Goal: Task Accomplishment & Management: Use online tool/utility

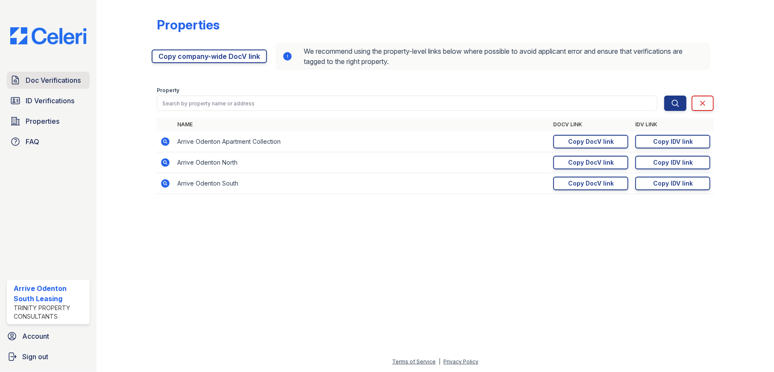
click at [54, 81] on span "Doc Verifications" at bounding box center [53, 80] width 55 height 10
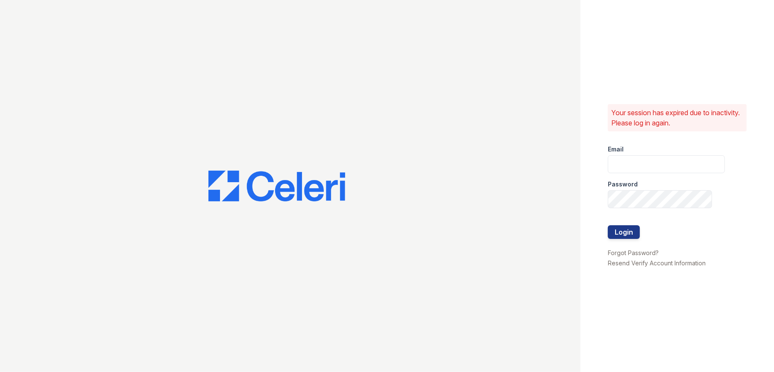
type input "arriveodentonsouth@trinity-pm.com"
click at [619, 233] on button "Login" at bounding box center [624, 232] width 32 height 14
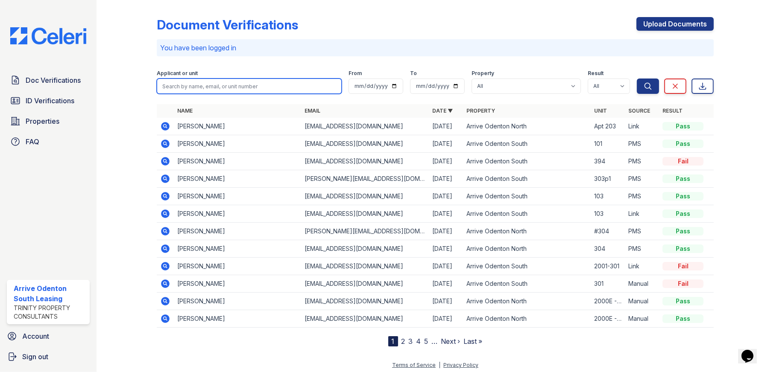
click at [225, 88] on input "search" at bounding box center [249, 86] width 185 height 15
type input "dung"
click at [637, 79] on button "Search" at bounding box center [648, 86] width 22 height 15
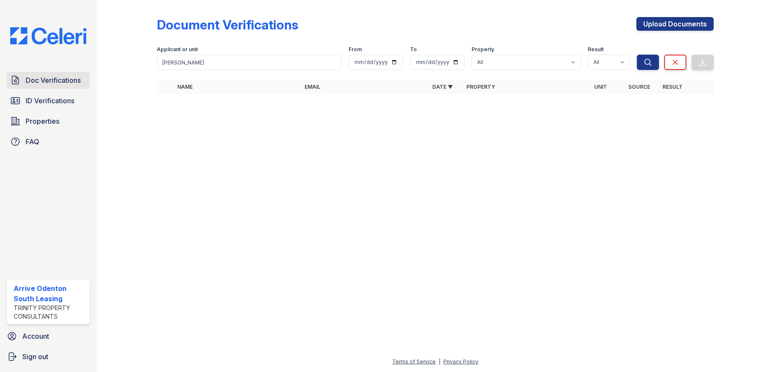
click at [56, 82] on span "Doc Verifications" at bounding box center [53, 80] width 55 height 10
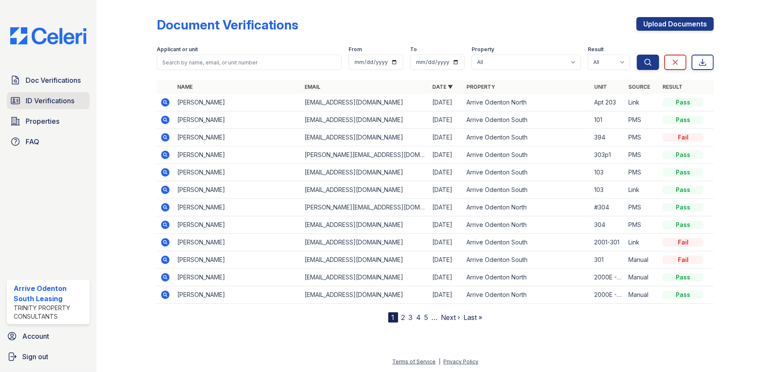
click at [47, 101] on span "ID Verifications" at bounding box center [50, 101] width 49 height 10
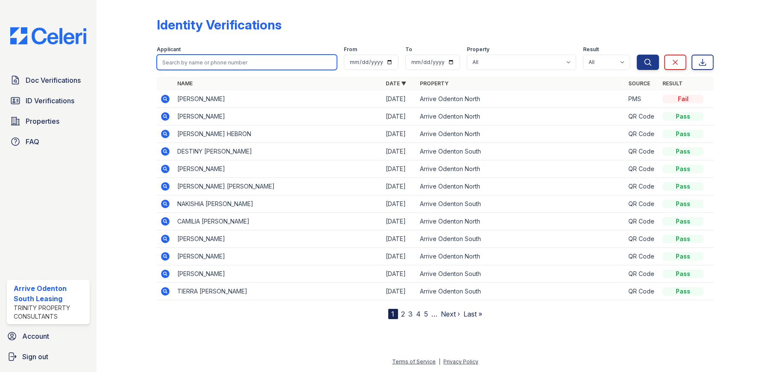
click at [219, 60] on input "search" at bounding box center [247, 62] width 181 height 15
type input "epps"
click at [637, 55] on button "Search" at bounding box center [648, 62] width 22 height 15
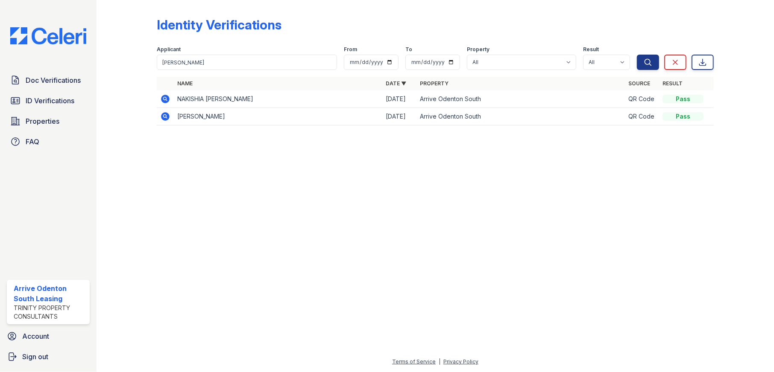
click at [164, 99] on icon at bounding box center [165, 98] width 2 height 2
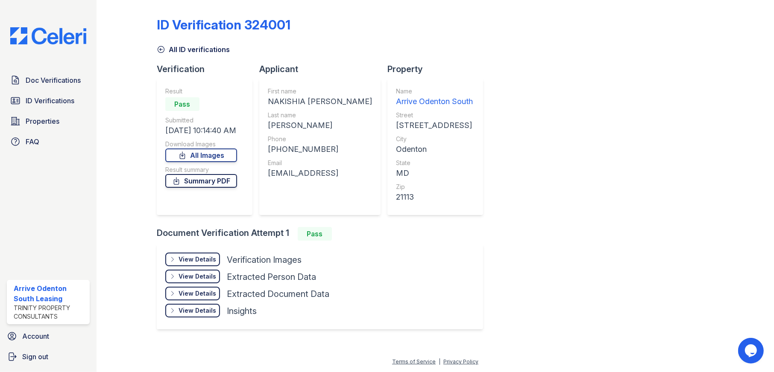
click at [211, 183] on link "Summary PDF" at bounding box center [201, 181] width 72 height 14
click at [186, 256] on div "View Details" at bounding box center [197, 259] width 38 height 9
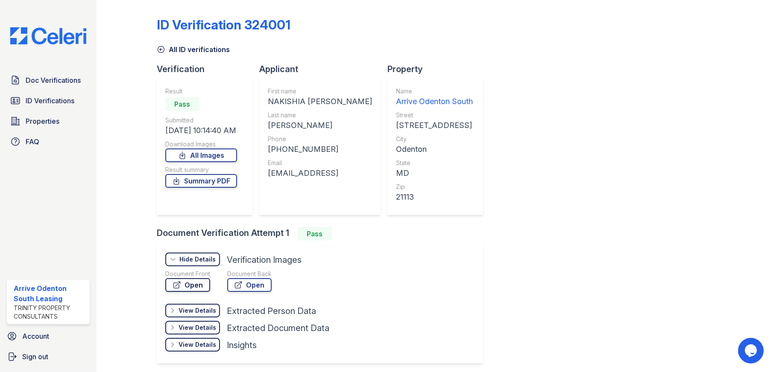
click at [195, 286] on link "Open" at bounding box center [187, 285] width 45 height 14
click at [247, 290] on link "Open" at bounding box center [249, 285] width 44 height 14
click at [42, 76] on span "Doc Verifications" at bounding box center [53, 80] width 55 height 10
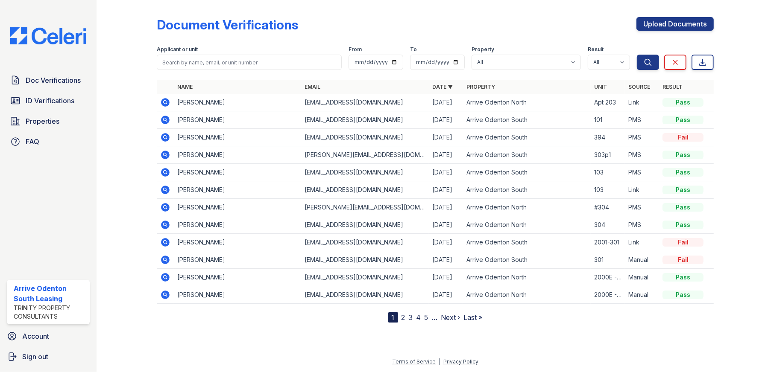
click at [165, 137] on icon at bounding box center [165, 137] width 2 height 2
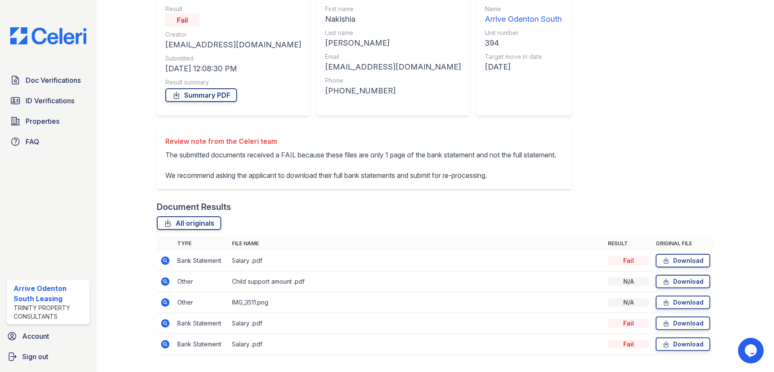
scroll to position [123, 0]
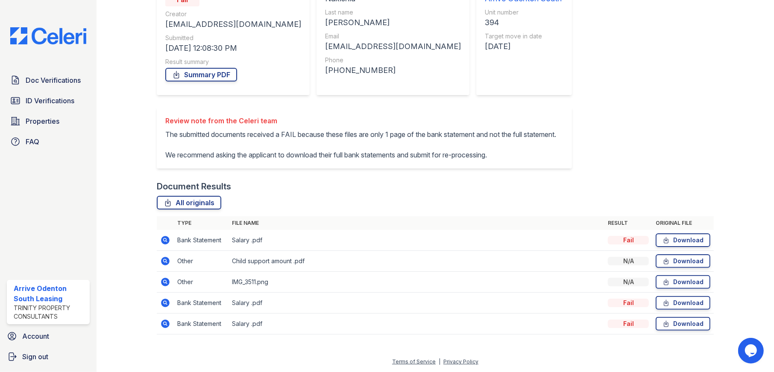
click at [164, 240] on icon at bounding box center [165, 240] width 2 height 2
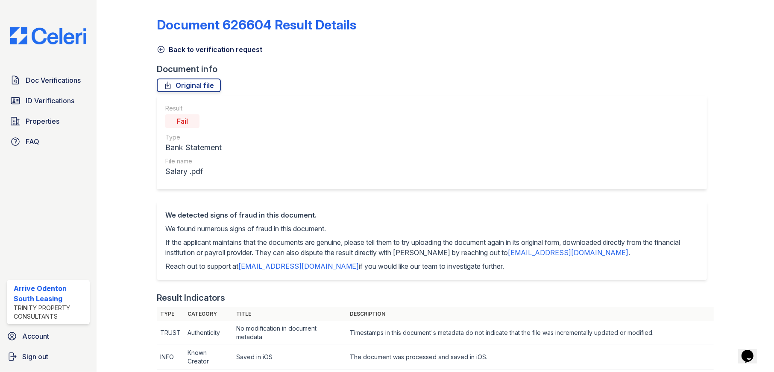
click at [162, 48] on icon at bounding box center [161, 49] width 9 height 9
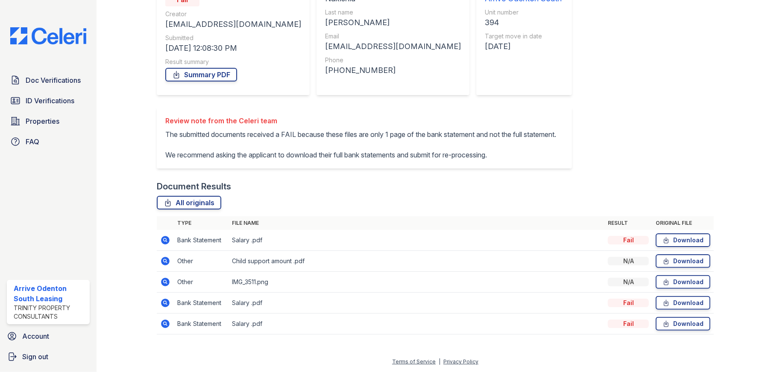
scroll to position [123, 0]
click at [164, 261] on icon at bounding box center [165, 261] width 2 height 2
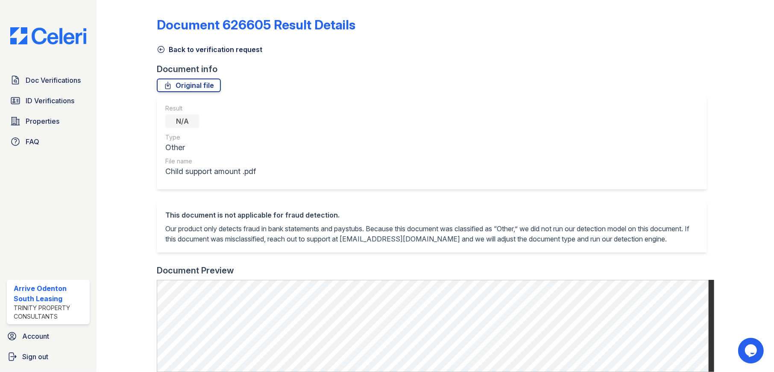
drag, startPoint x: 159, startPoint y: 48, endPoint x: 163, endPoint y: 51, distance: 4.6
click at [159, 48] on icon at bounding box center [161, 49] width 9 height 9
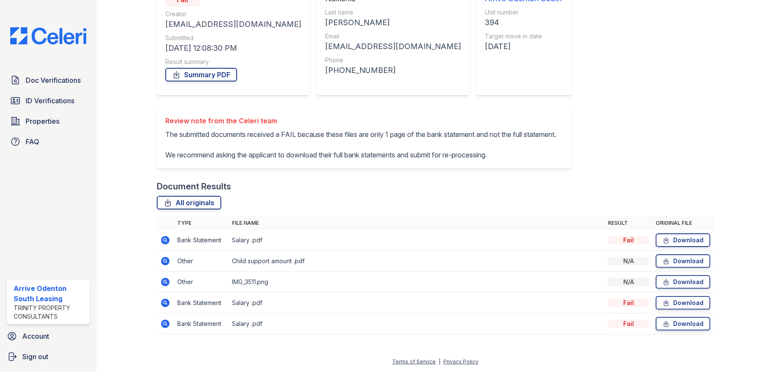
scroll to position [123, 0]
click at [162, 283] on icon at bounding box center [165, 282] width 9 height 9
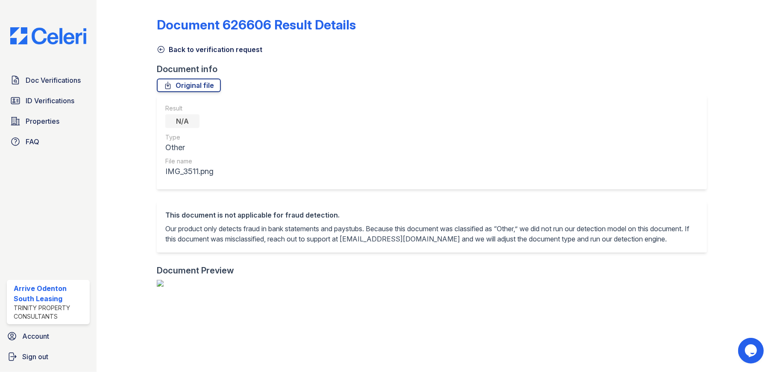
click at [162, 49] on icon at bounding box center [161, 49] width 9 height 9
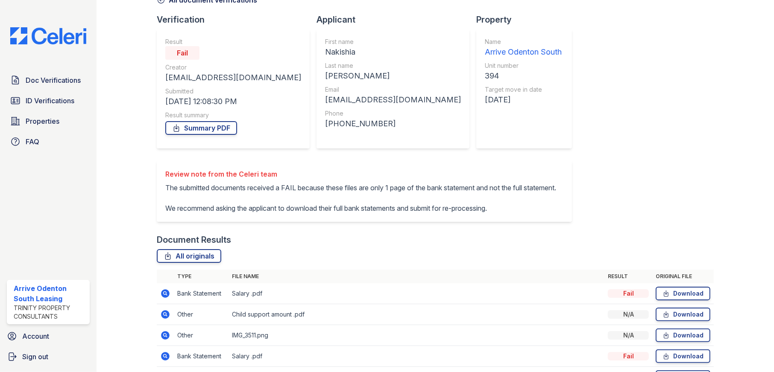
scroll to position [123, 0]
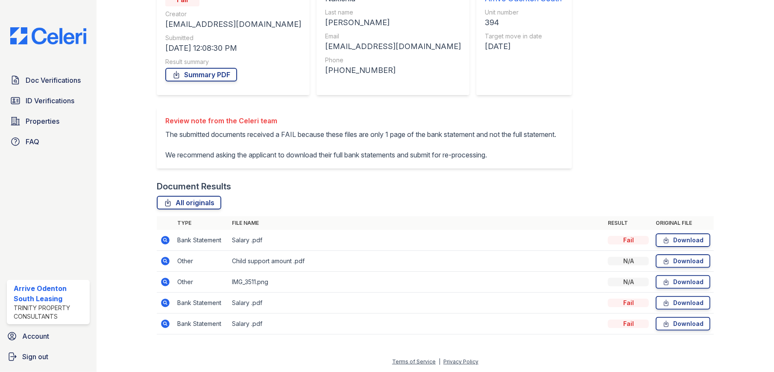
click at [163, 283] on icon at bounding box center [165, 282] width 9 height 9
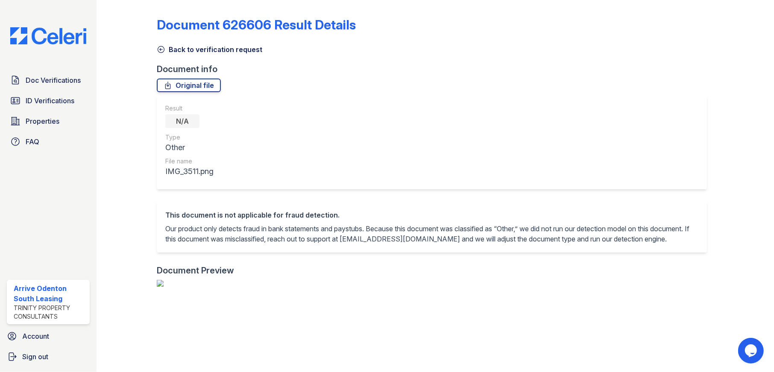
click at [158, 48] on icon at bounding box center [161, 49] width 9 height 9
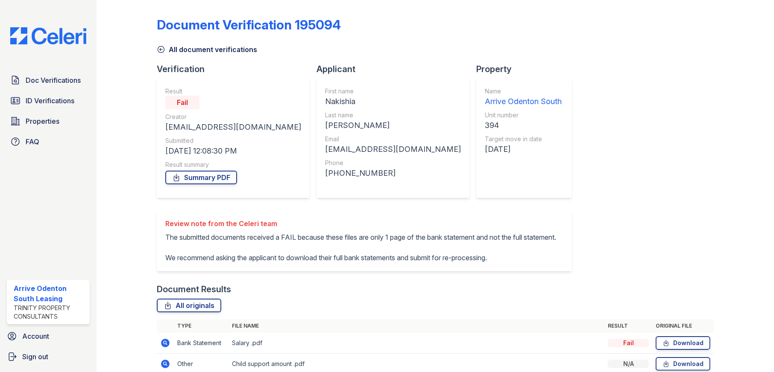
click at [161, 49] on icon at bounding box center [161, 49] width 9 height 9
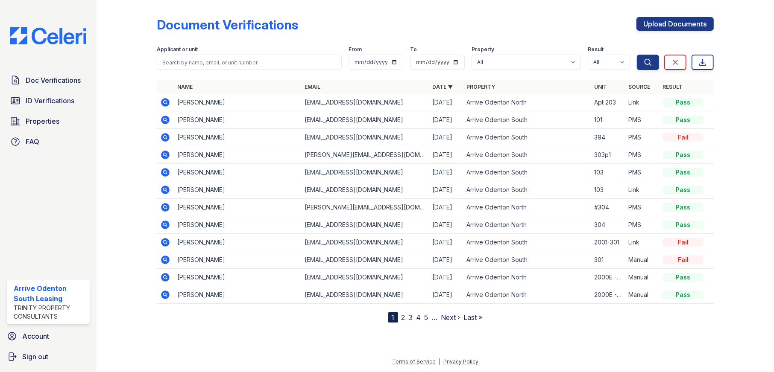
click at [165, 102] on icon at bounding box center [165, 102] width 10 height 10
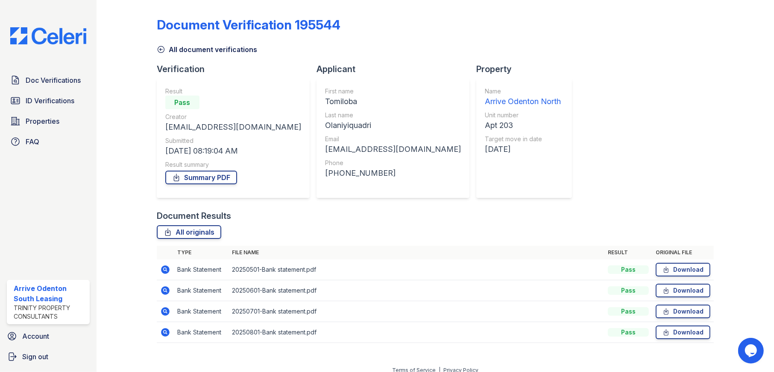
click at [164, 269] on icon at bounding box center [165, 269] width 2 height 2
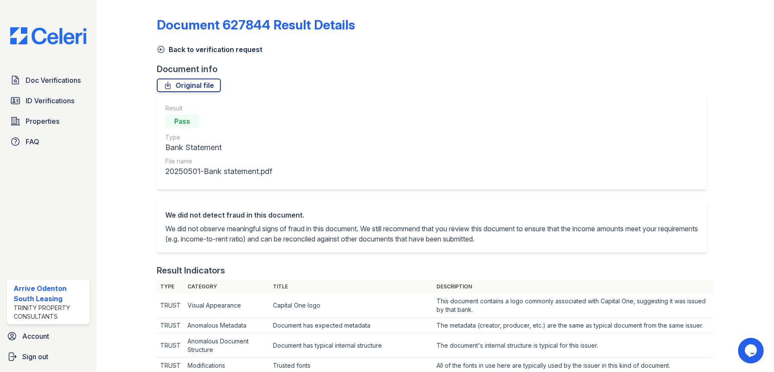
click at [159, 47] on icon at bounding box center [161, 49] width 9 height 9
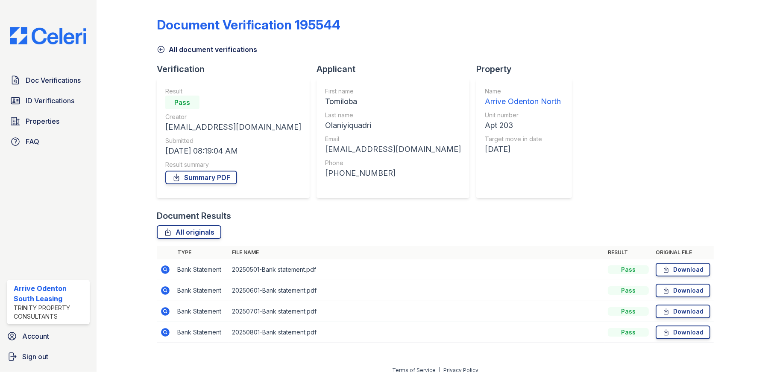
click at [164, 292] on icon at bounding box center [165, 290] width 9 height 9
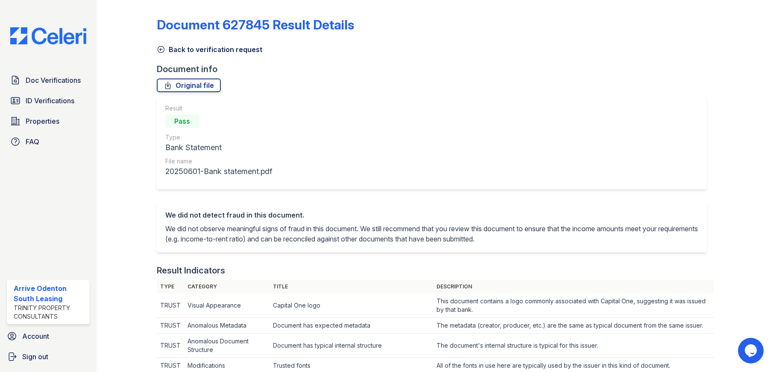
click at [158, 49] on icon at bounding box center [161, 50] width 6 height 6
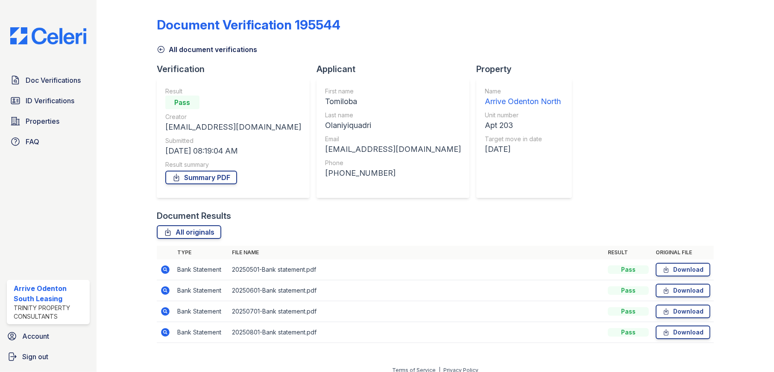
click at [164, 311] on icon at bounding box center [165, 311] width 2 height 2
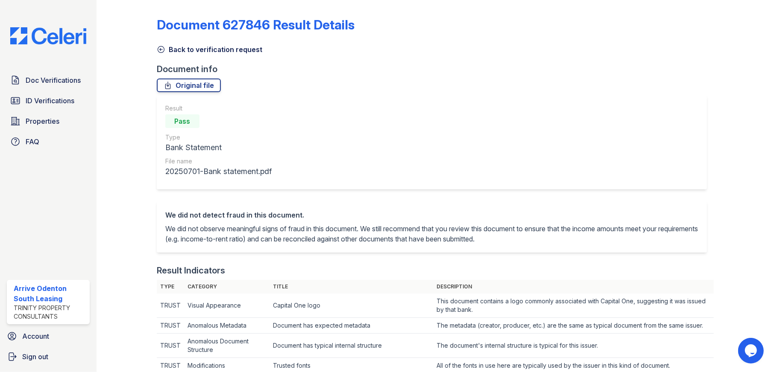
click at [159, 50] on icon at bounding box center [161, 49] width 9 height 9
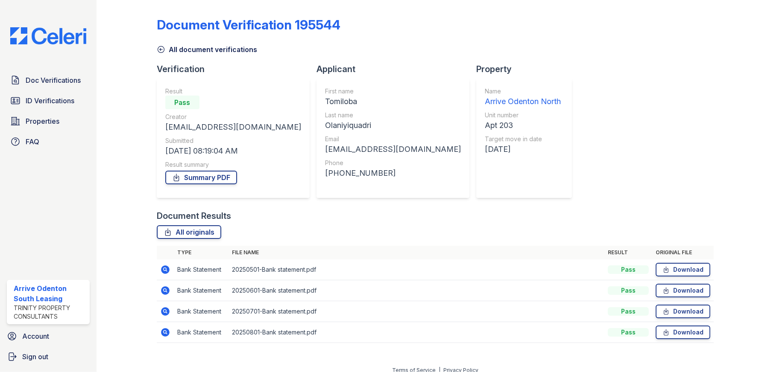
click at [165, 333] on icon at bounding box center [165, 332] width 10 height 10
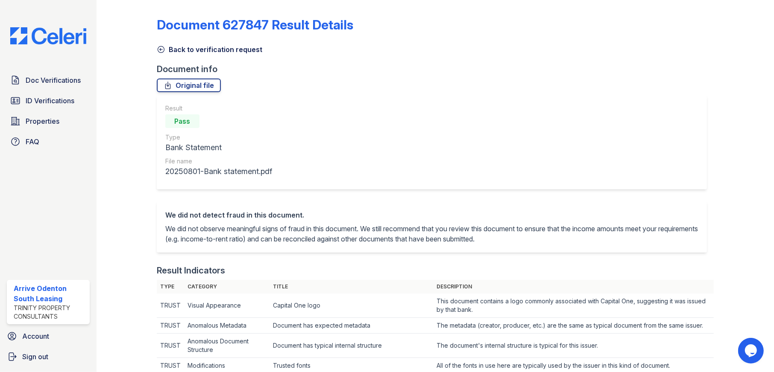
click at [160, 50] on icon at bounding box center [161, 49] width 9 height 9
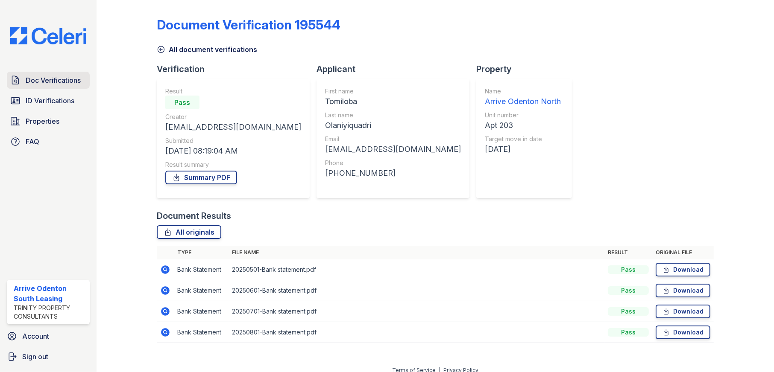
click at [33, 81] on span "Doc Verifications" at bounding box center [53, 80] width 55 height 10
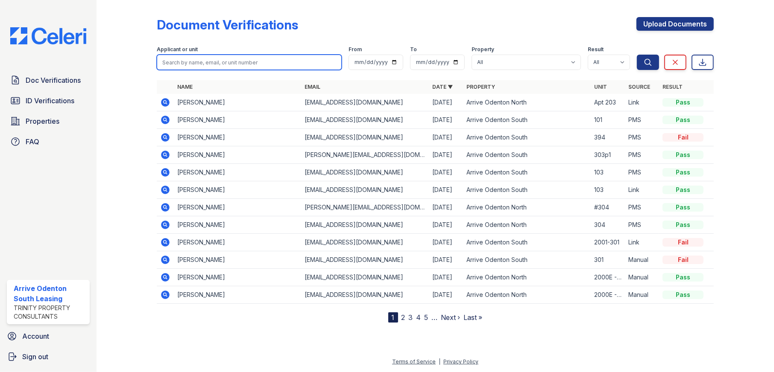
click at [208, 63] on input "search" at bounding box center [249, 62] width 185 height 15
type input "[PERSON_NAME]"
click at [637, 55] on button "Search" at bounding box center [648, 62] width 22 height 15
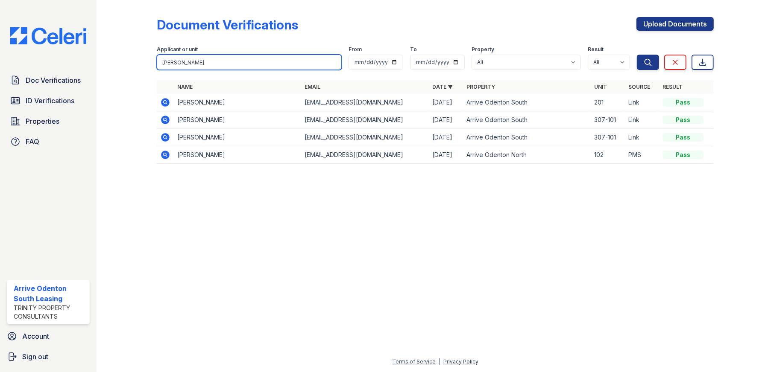
click at [230, 64] on input "[PERSON_NAME]" at bounding box center [249, 62] width 185 height 15
type input "l"
type input "romando"
click at [637, 55] on button "Search" at bounding box center [648, 62] width 22 height 15
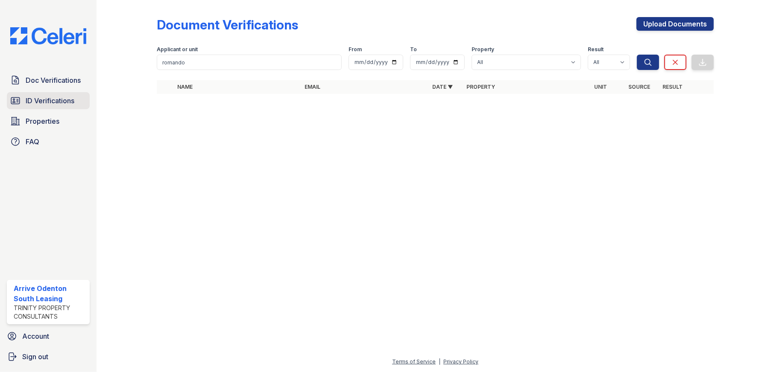
click at [59, 105] on span "ID Verifications" at bounding box center [50, 101] width 49 height 10
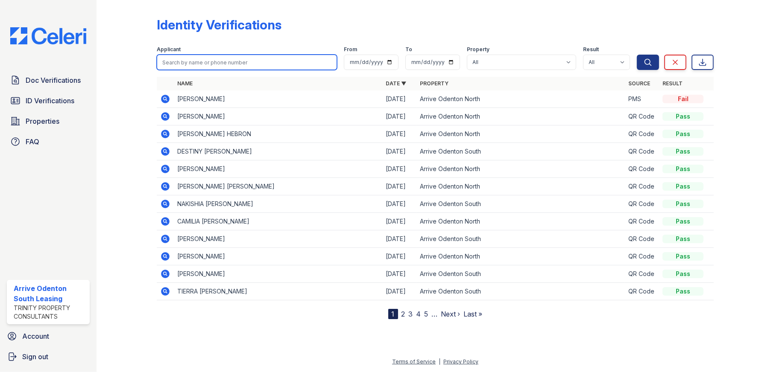
click at [194, 61] on input "search" at bounding box center [247, 62] width 181 height 15
type input "[PERSON_NAME]"
click at [637, 55] on button "Search" at bounding box center [648, 62] width 22 height 15
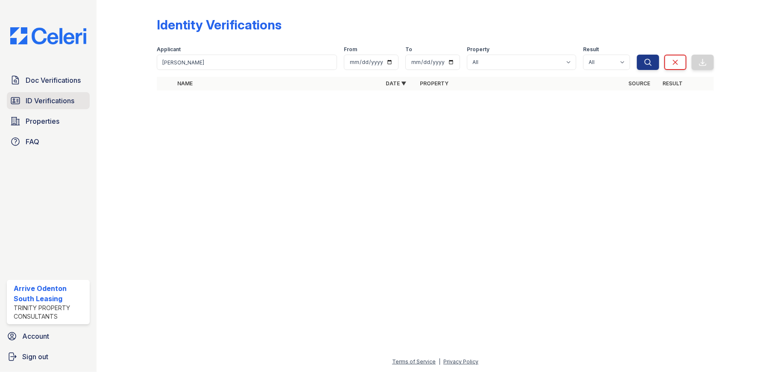
click at [56, 102] on span "ID Verifications" at bounding box center [50, 101] width 49 height 10
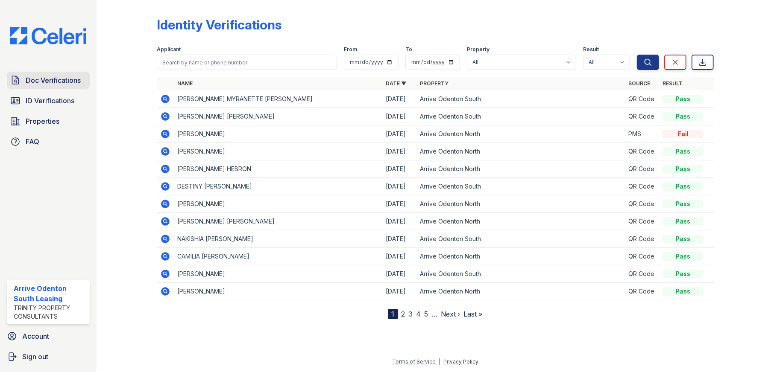
click at [40, 72] on link "Doc Verifications" at bounding box center [48, 80] width 83 height 17
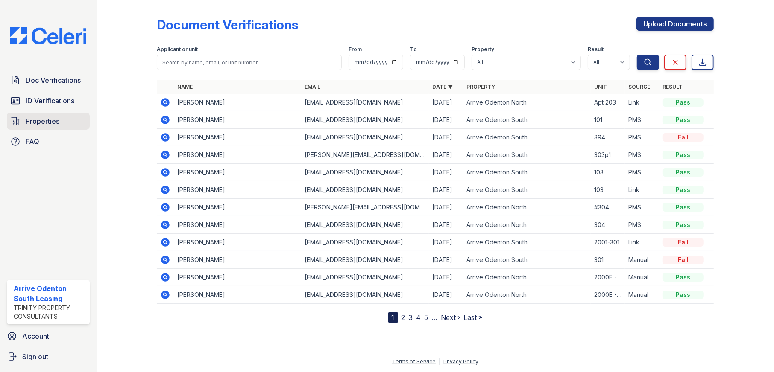
click at [47, 123] on span "Properties" at bounding box center [43, 121] width 34 height 10
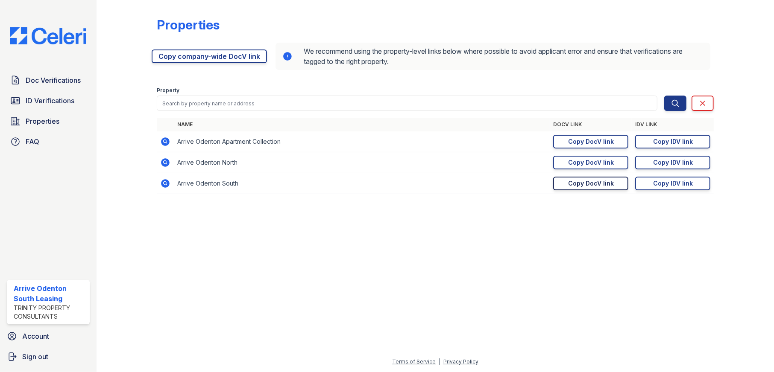
click at [602, 182] on div "Copy DocV link" at bounding box center [591, 183] width 46 height 9
click at [598, 182] on div "Copy DocV link" at bounding box center [591, 183] width 46 height 9
click at [678, 181] on div "Copy IDV link" at bounding box center [673, 183] width 40 height 9
